Goal: Task Accomplishment & Management: Manage account settings

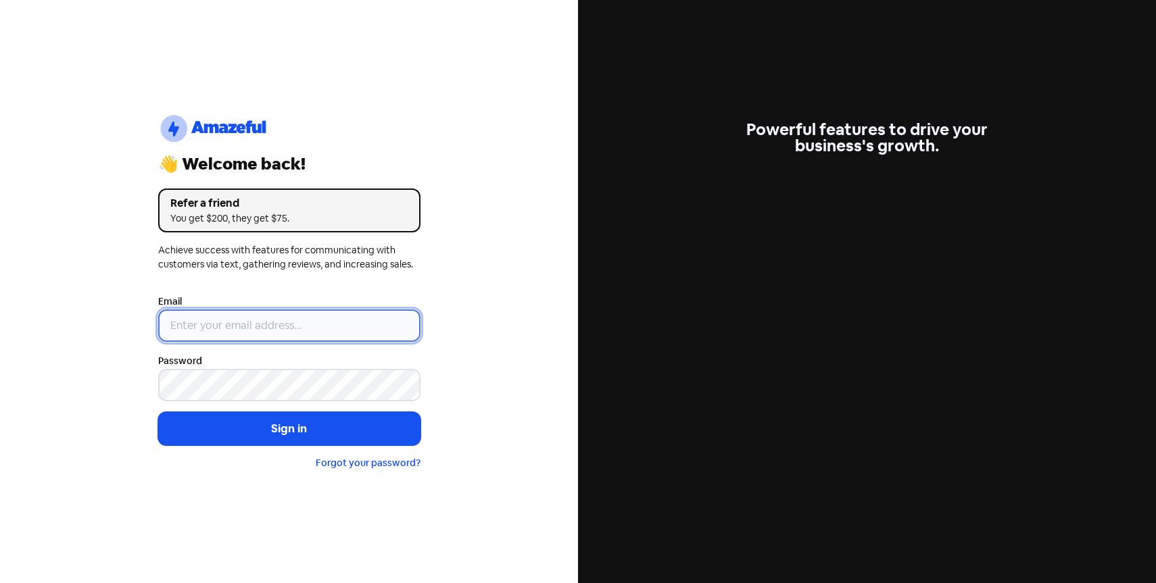
type input "[EMAIL_ADDRESS][DOMAIN_NAME]"
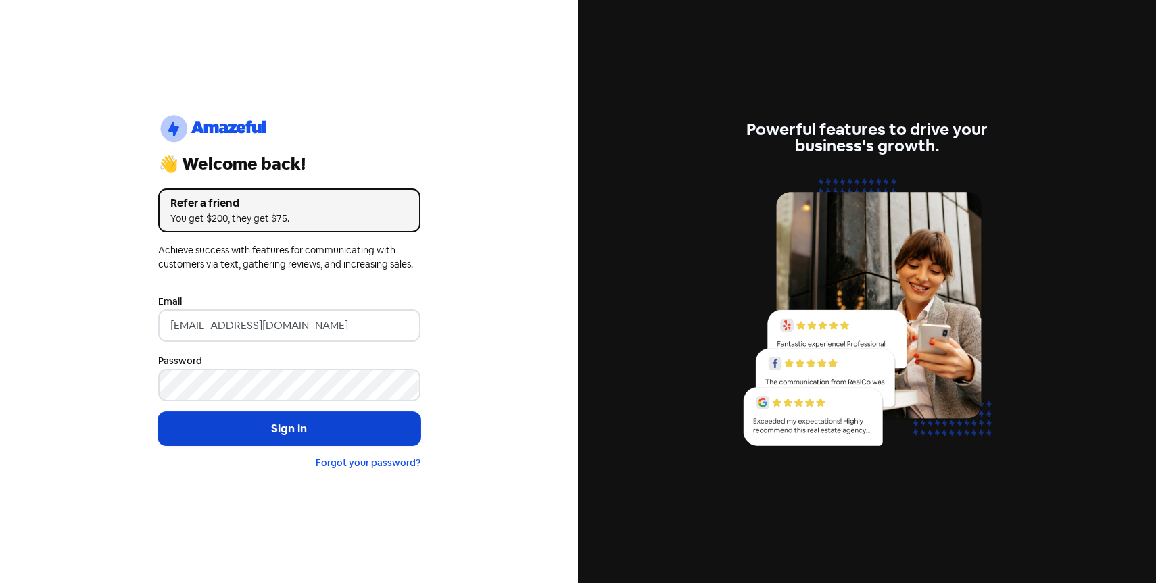
click at [331, 433] on button "Sign in" at bounding box center [289, 429] width 262 height 34
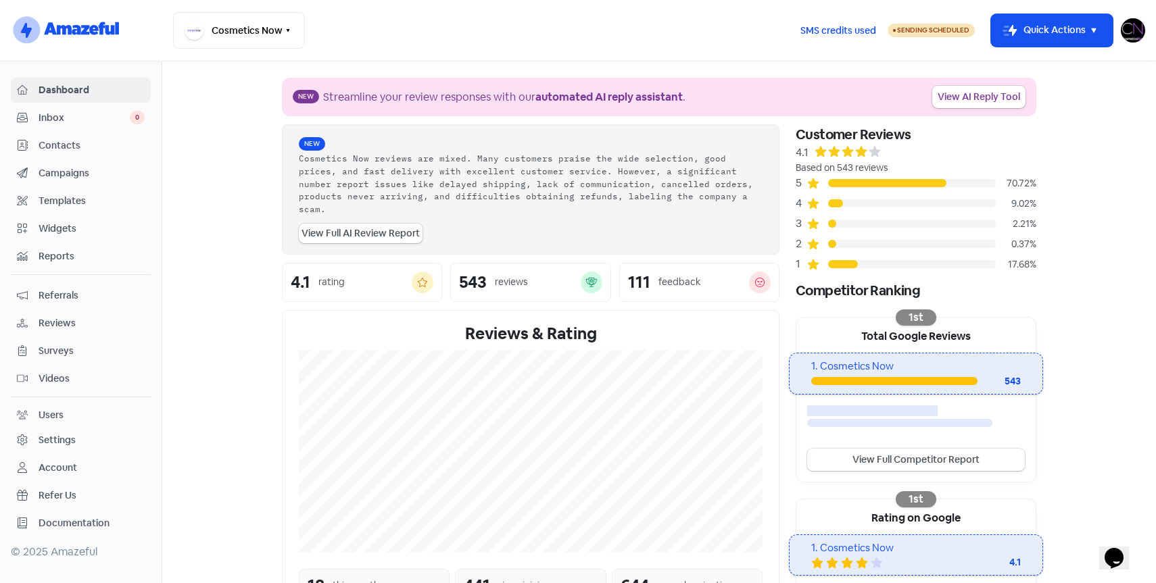
click at [54, 314] on link "Reviews" at bounding box center [81, 323] width 140 height 25
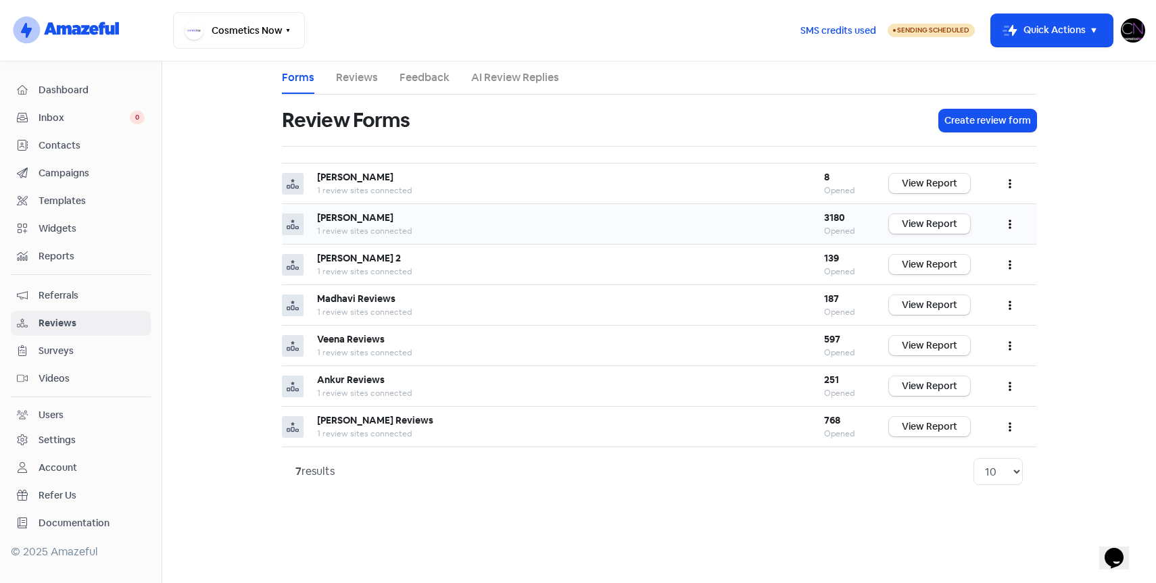
click at [1006, 229] on button "button" at bounding box center [1010, 224] width 26 height 32
click at [957, 283] on link "Edit" at bounding box center [966, 285] width 114 height 27
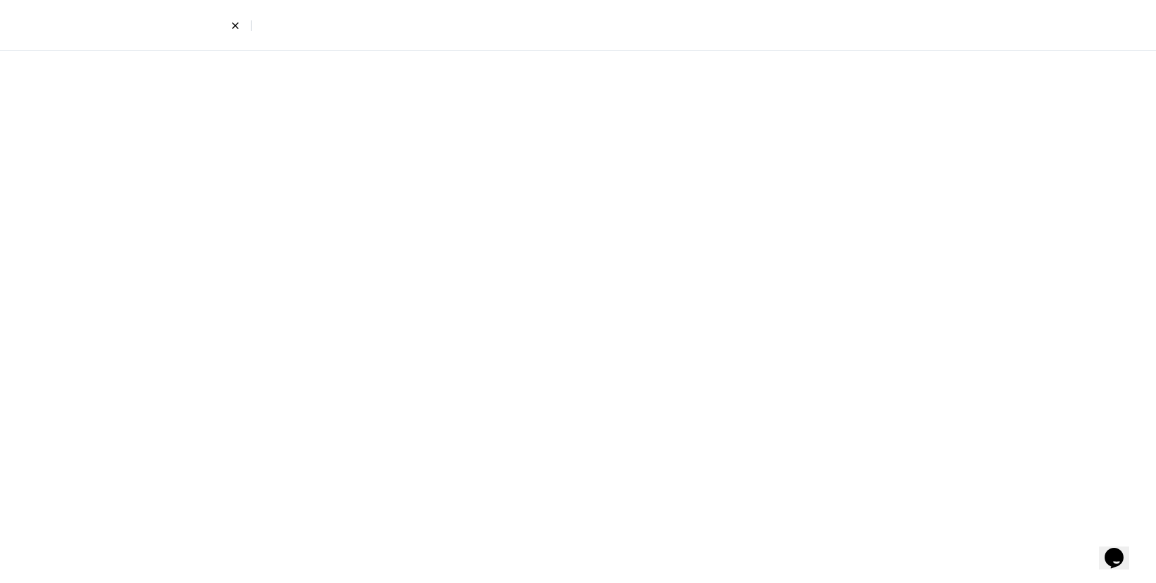
select select "7"
select select "4"
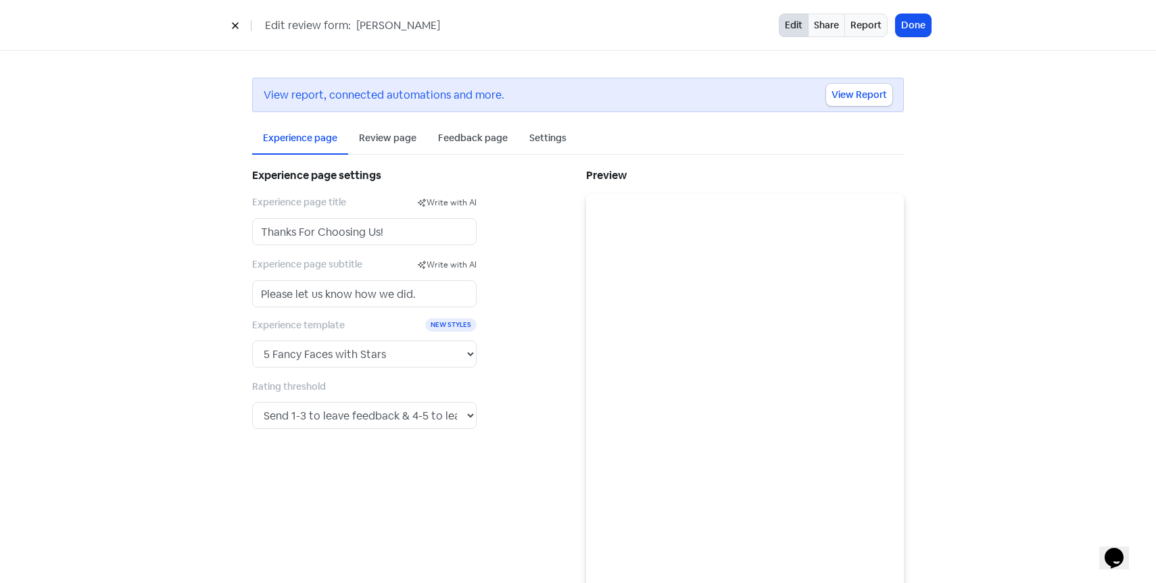
click at [388, 144] on div "Review page" at bounding box center [387, 138] width 57 height 14
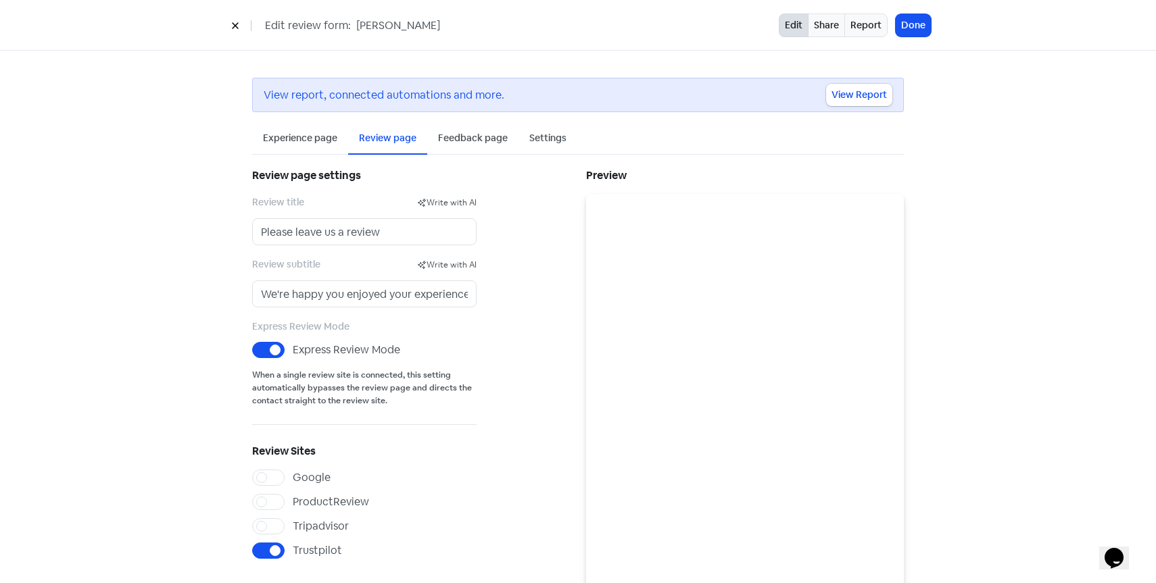
scroll to position [43, 0]
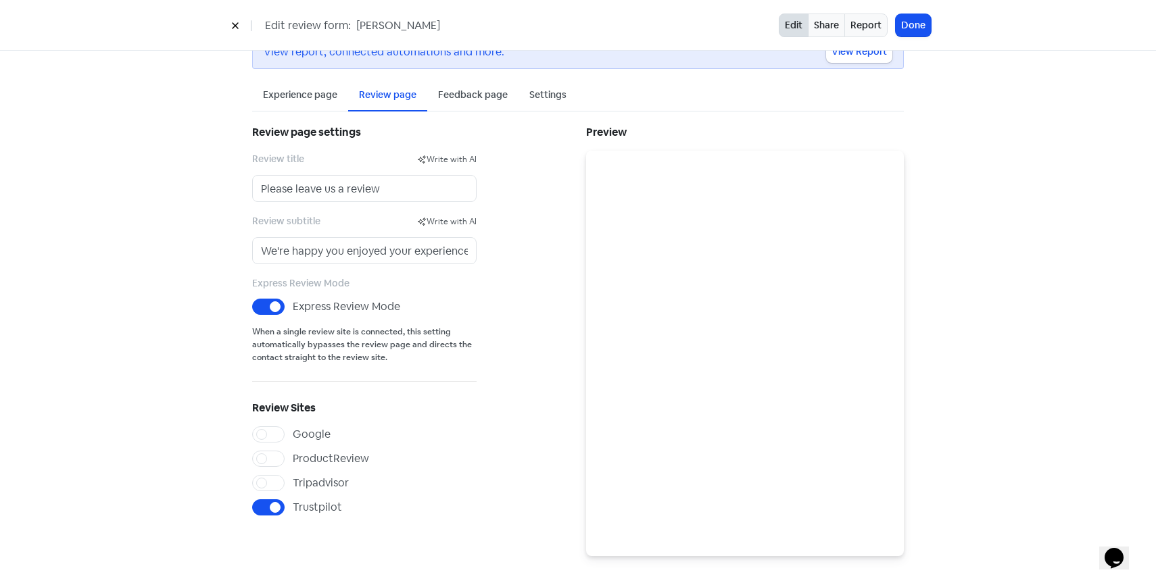
click at [293, 438] on label "Google" at bounding box center [312, 435] width 38 height 16
click at [293, 435] on input "Google" at bounding box center [297, 431] width 9 height 9
checkbox input "true"
click at [258, 499] on div "Google ProductReview Tripadvisor Trustpilot" at bounding box center [364, 471] width 224 height 89
click at [293, 504] on label "Trustpilot" at bounding box center [317, 508] width 49 height 16
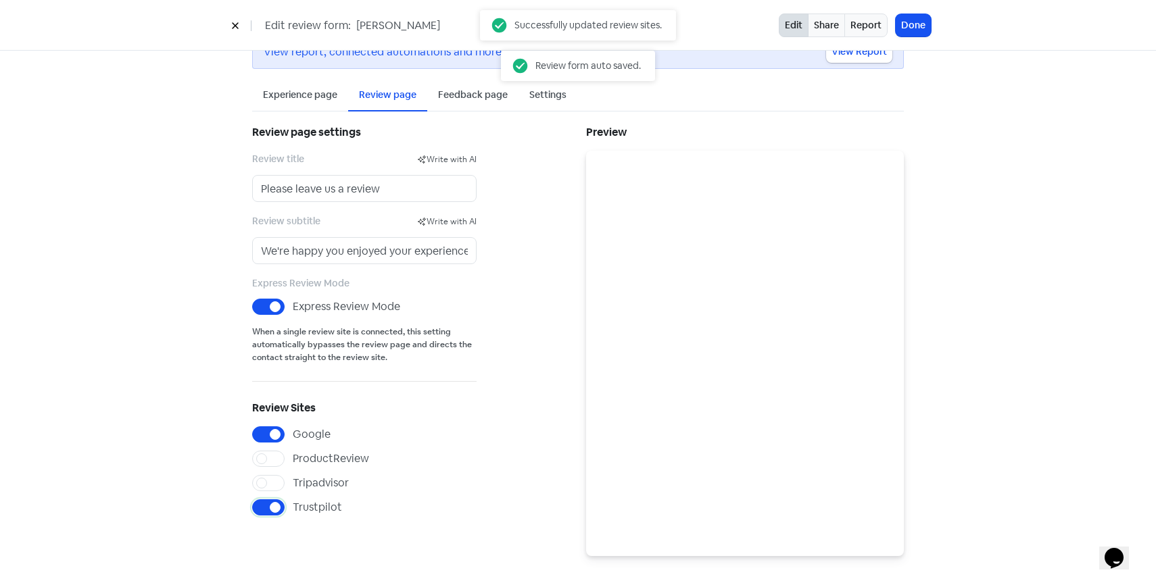
click at [293, 504] on input "Trustpilot" at bounding box center [297, 504] width 9 height 9
checkbox input "false"
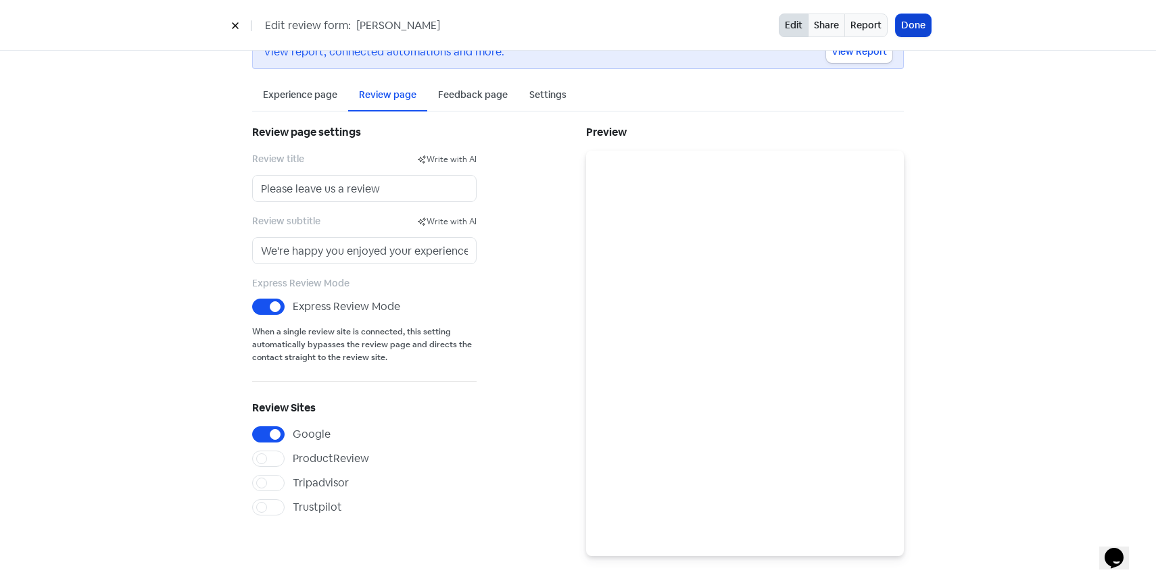
click at [917, 25] on button "Done" at bounding box center [913, 25] width 35 height 22
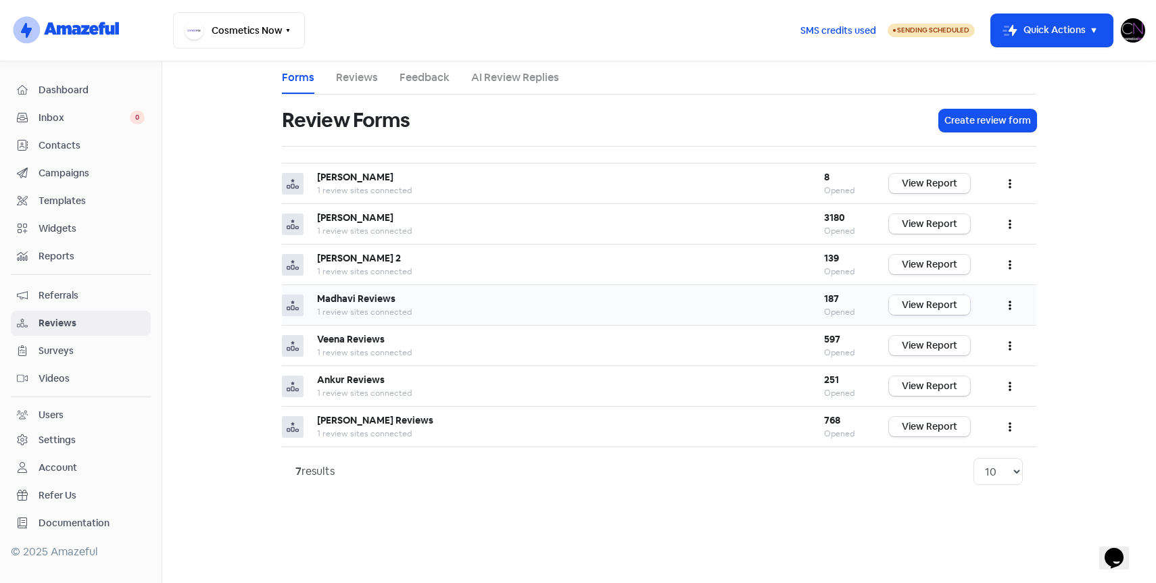
click at [932, 305] on link "View Report" at bounding box center [929, 305] width 81 height 20
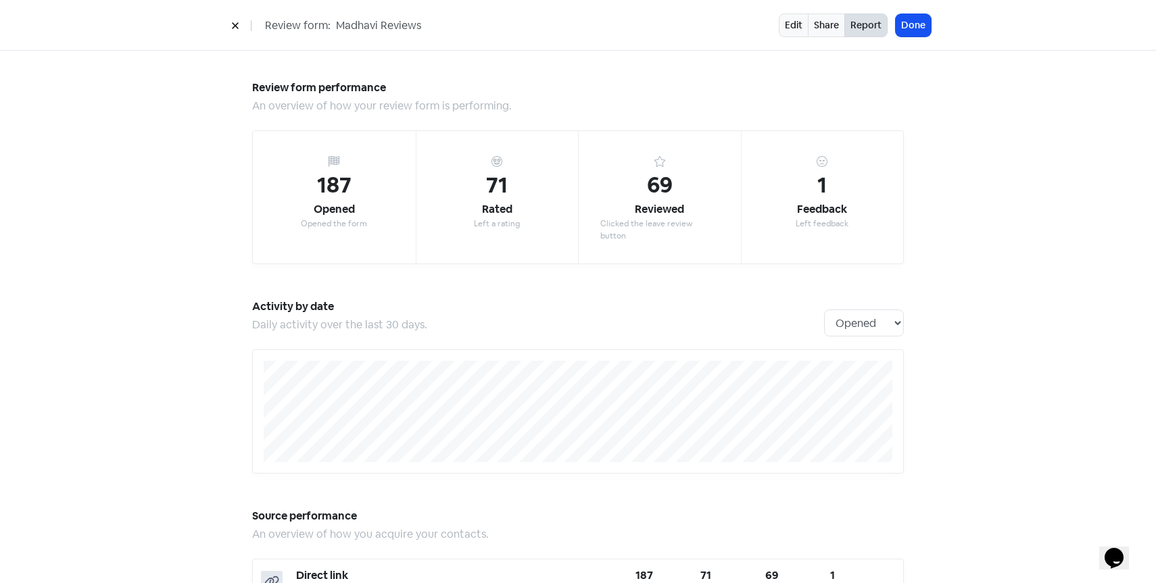
click at [234, 28] on icon at bounding box center [235, 26] width 8 height 8
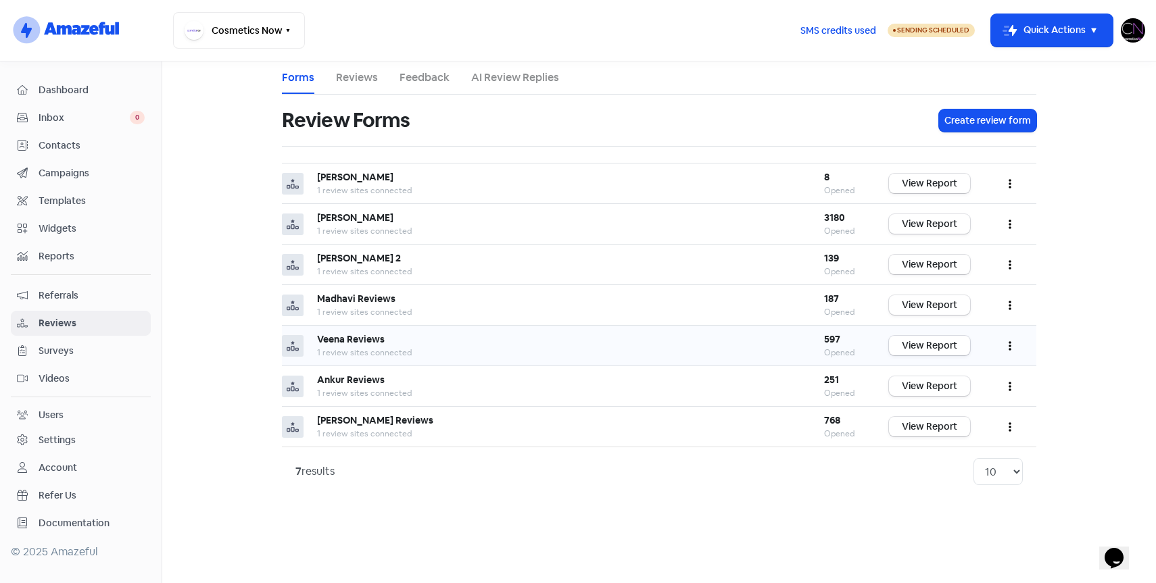
click at [1011, 352] on button "button" at bounding box center [1010, 346] width 26 height 32
click at [964, 400] on link "Edit" at bounding box center [966, 406] width 114 height 27
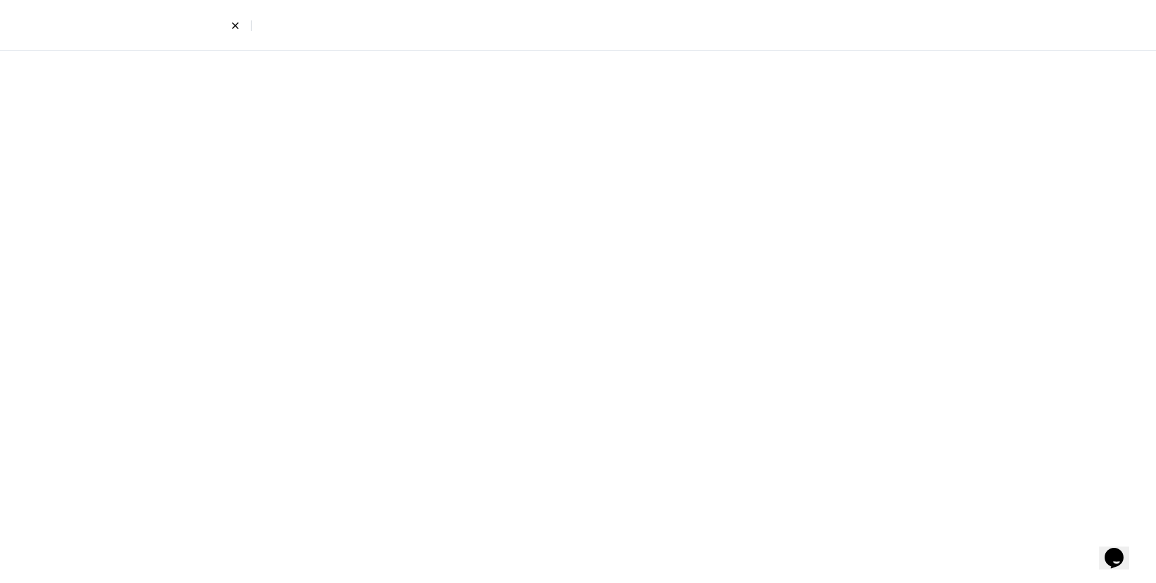
select select "7"
select select "3"
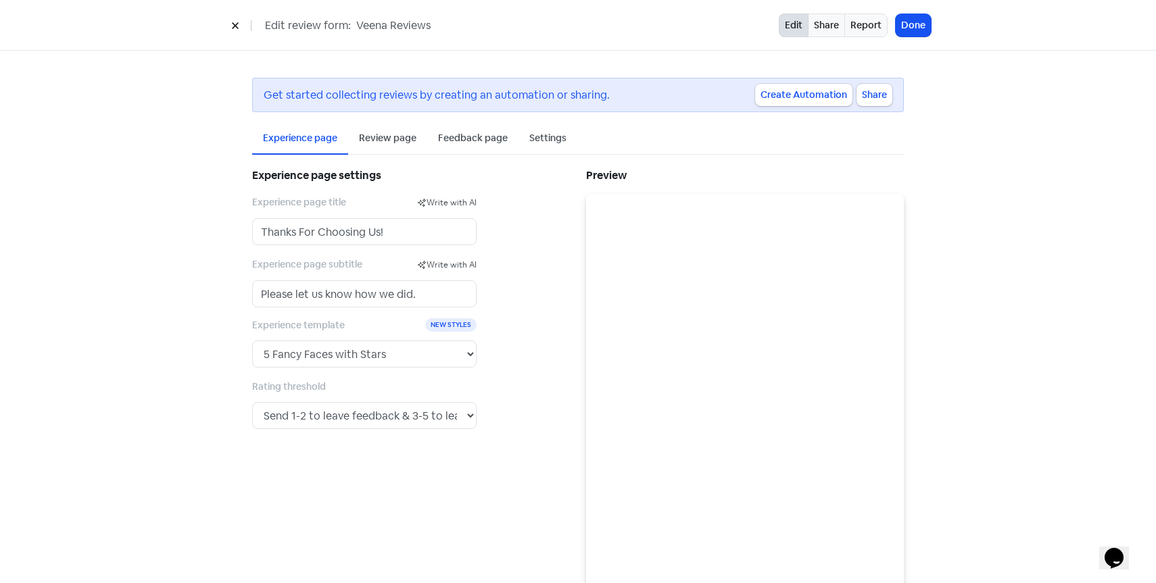
click at [394, 137] on div "Review page" at bounding box center [387, 138] width 57 height 14
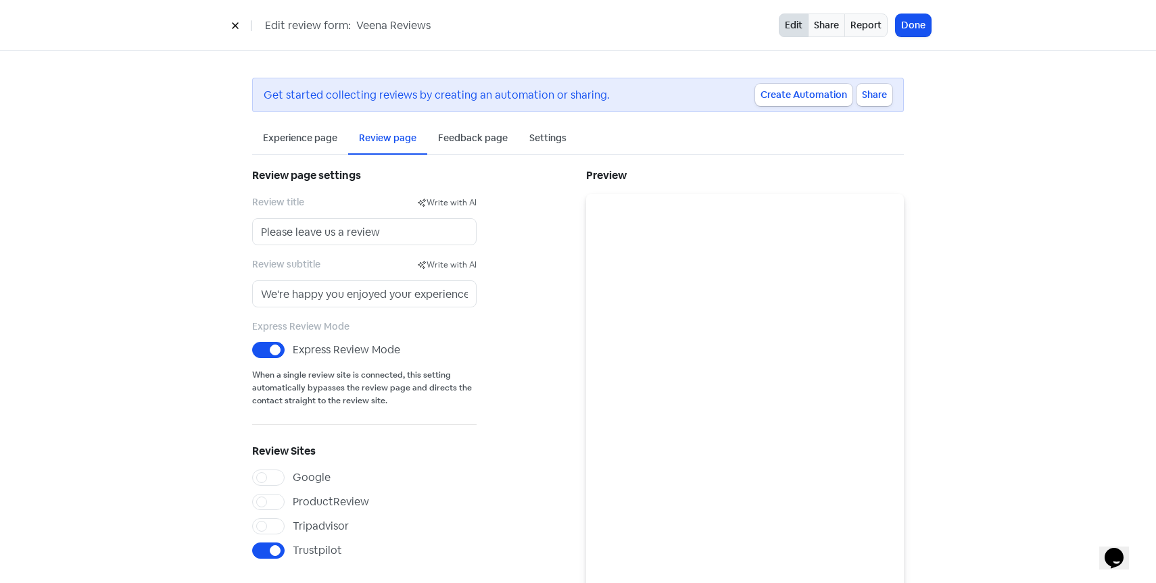
scroll to position [43, 0]
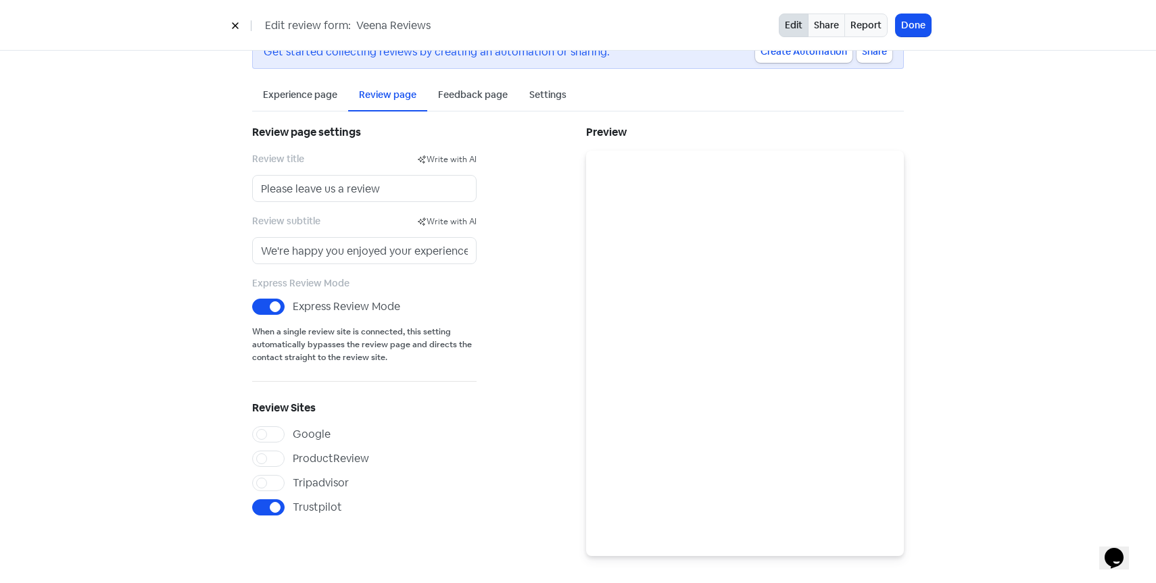
click at [293, 504] on label "Trustpilot" at bounding box center [317, 508] width 49 height 16
click at [293, 504] on input "Trustpilot" at bounding box center [297, 504] width 9 height 9
checkbox input "false"
click at [293, 439] on label "Google" at bounding box center [312, 435] width 38 height 16
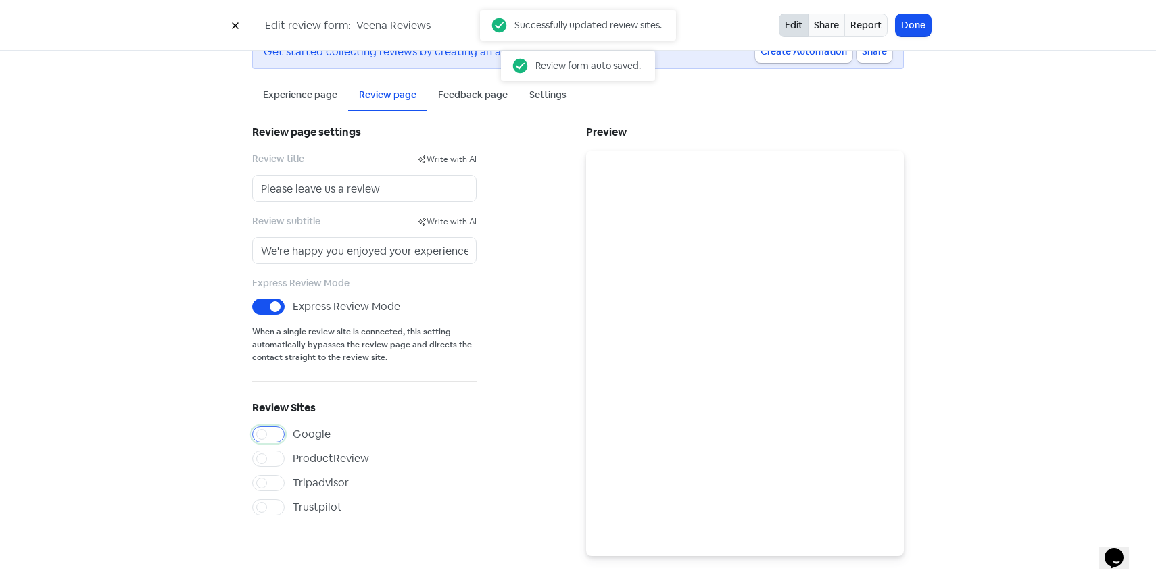
click at [293, 435] on input "Google" at bounding box center [297, 431] width 9 height 9
checkbox input "true"
click at [918, 25] on button "Done" at bounding box center [913, 25] width 35 height 22
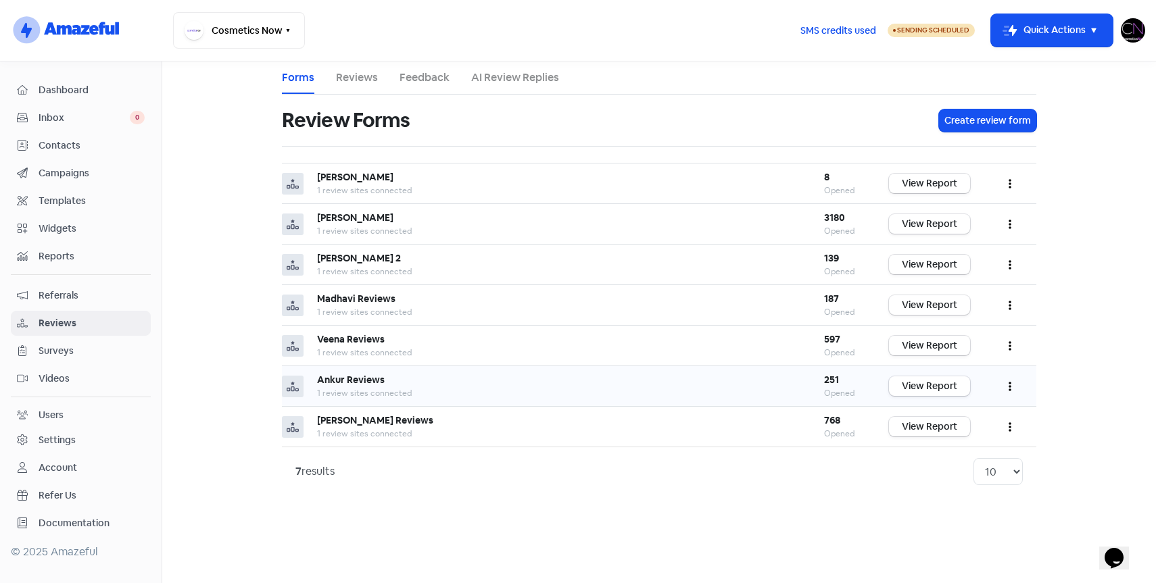
click at [1011, 388] on icon "button" at bounding box center [1010, 386] width 3 height 11
click at [961, 445] on link "Edit" at bounding box center [966, 447] width 114 height 27
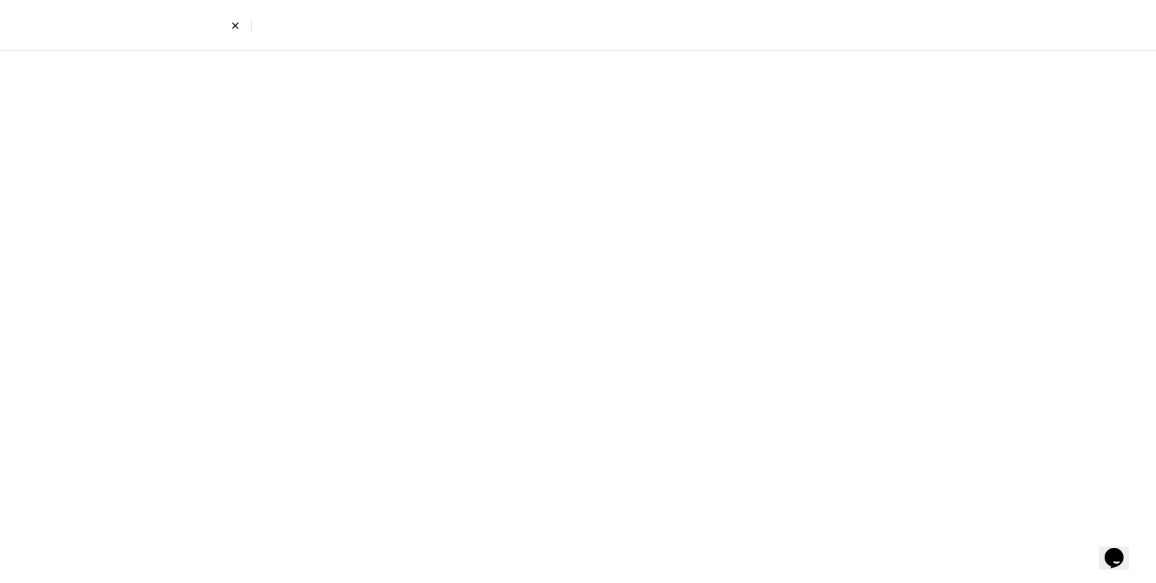
select select "7"
select select "4"
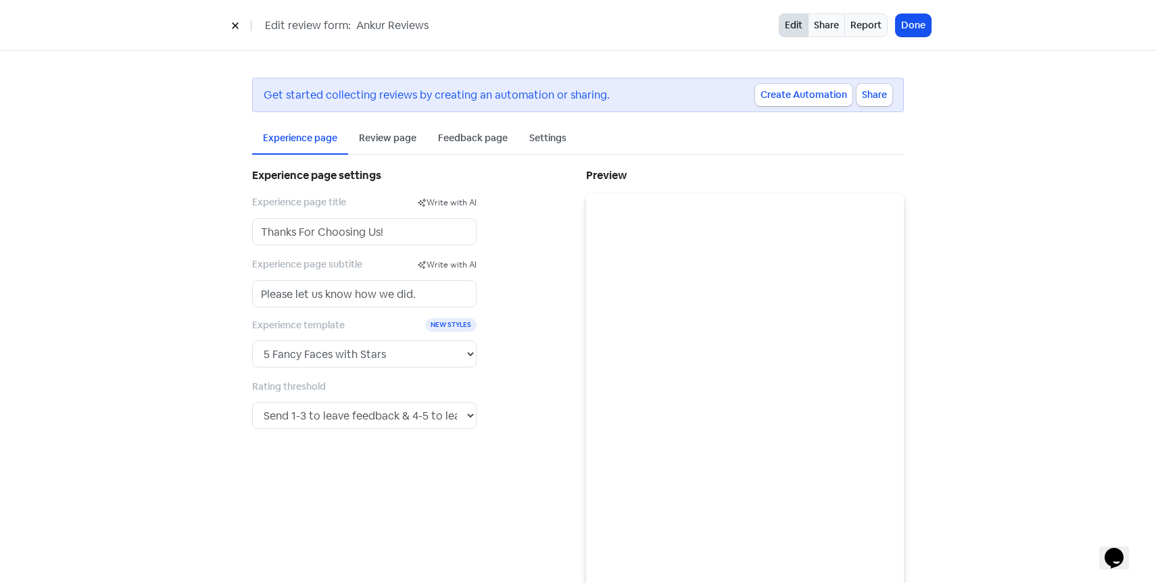
click at [410, 139] on div "Review page" at bounding box center [387, 138] width 57 height 14
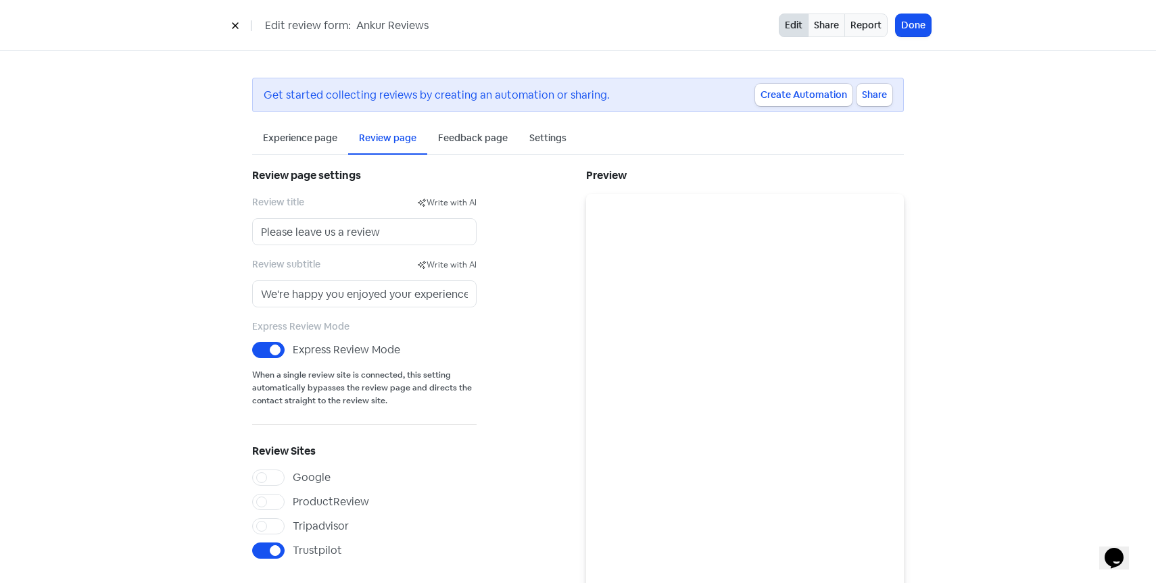
click at [293, 543] on label "Trustpilot" at bounding box center [317, 551] width 49 height 16
click at [293, 543] on input "Trustpilot" at bounding box center [297, 547] width 9 height 9
checkbox input "false"
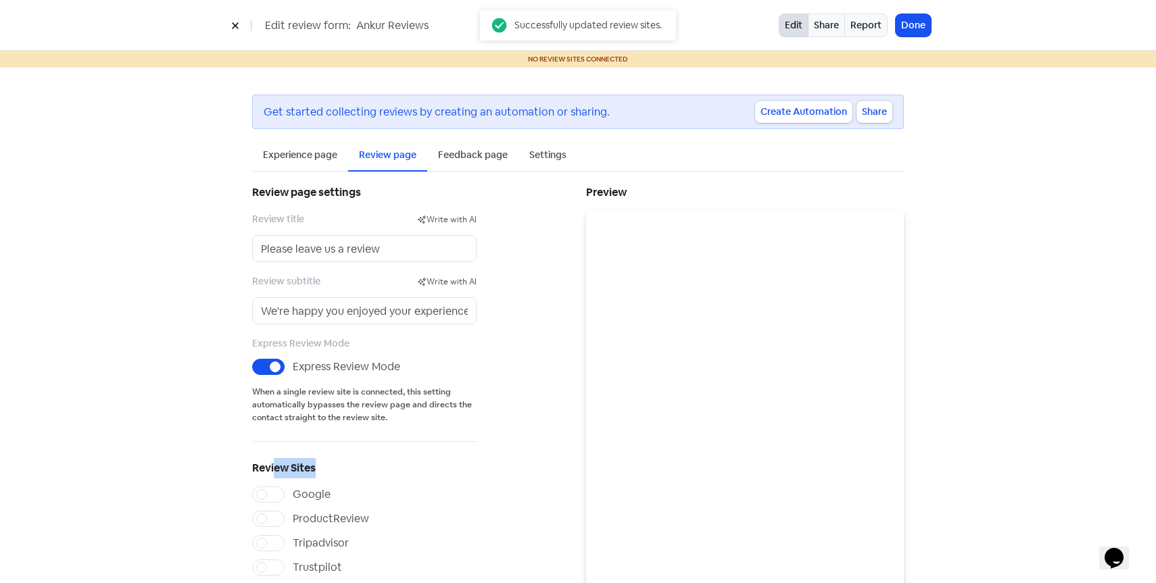
click at [276, 478] on div "Review page settings Review title Write with AI Please leave us a review Review…" at bounding box center [364, 379] width 224 height 393
click at [293, 496] on label "Google" at bounding box center [312, 495] width 38 height 16
click at [293, 495] on input "Google" at bounding box center [297, 491] width 9 height 9
checkbox input "true"
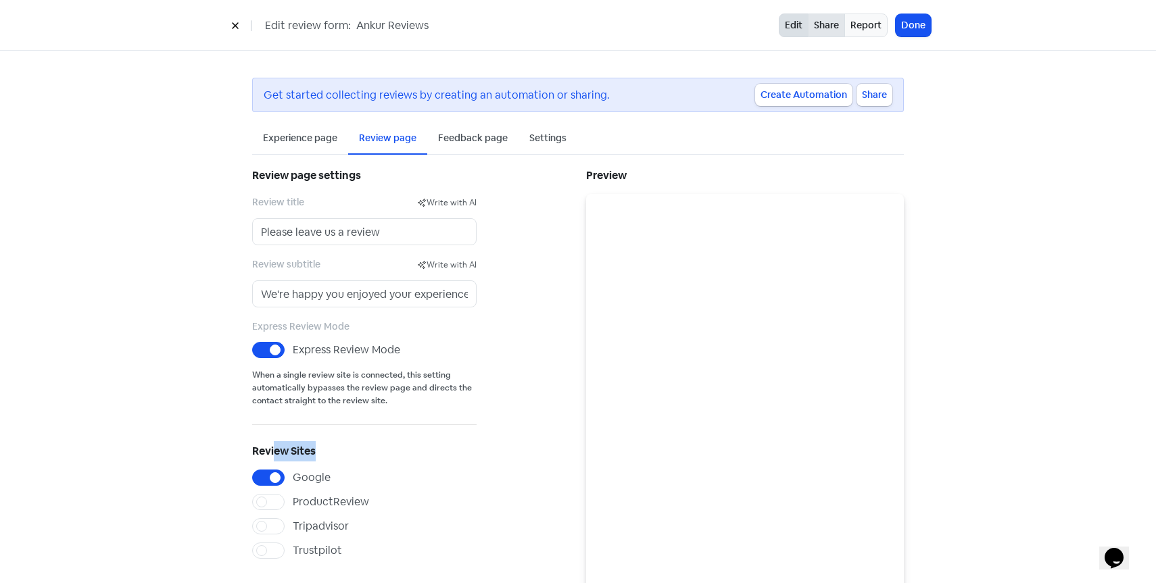
click at [825, 29] on link "Share" at bounding box center [826, 26] width 37 height 24
